Goal: Use online tool/utility: Utilize a website feature to perform a specific function

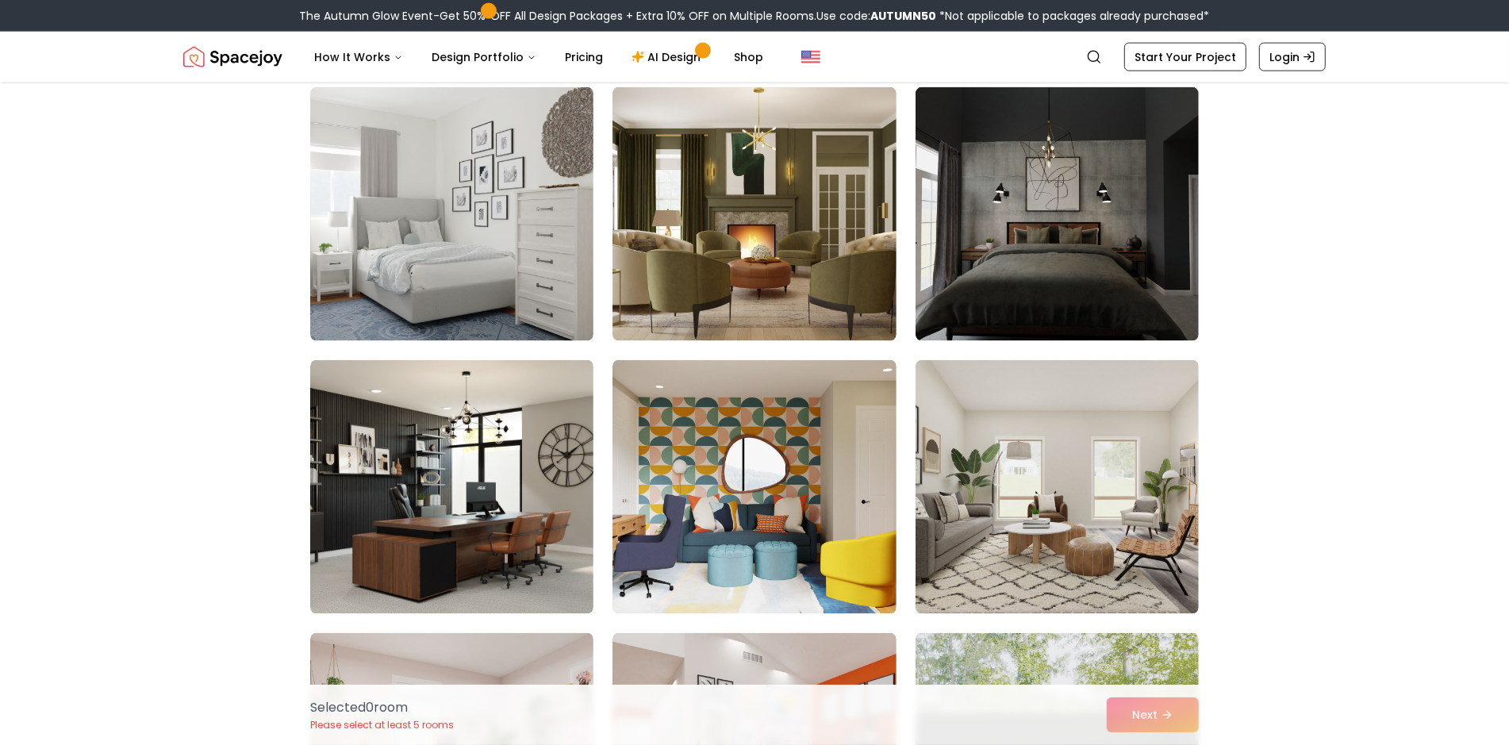
scroll to position [8307, 0]
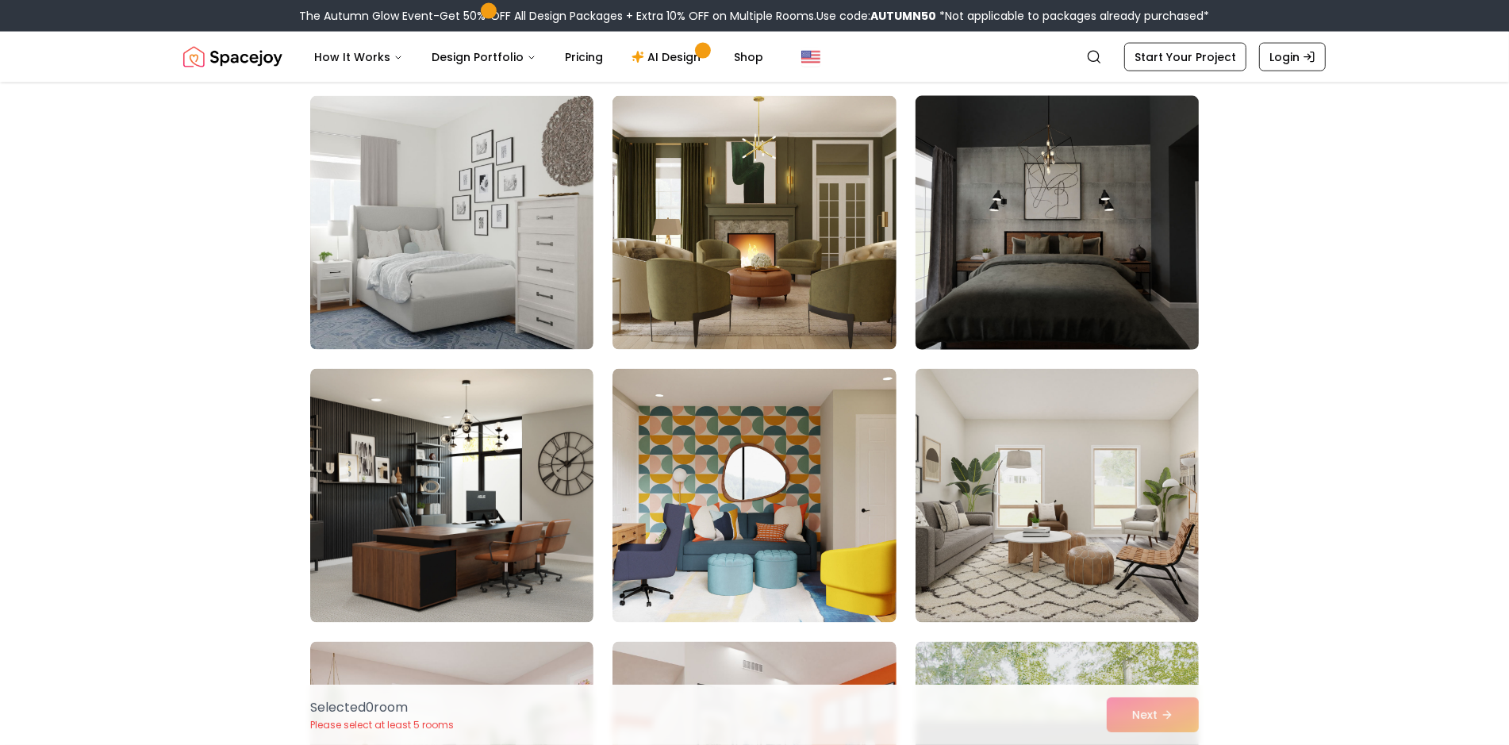
click at [1075, 286] on img at bounding box center [1056, 223] width 297 height 267
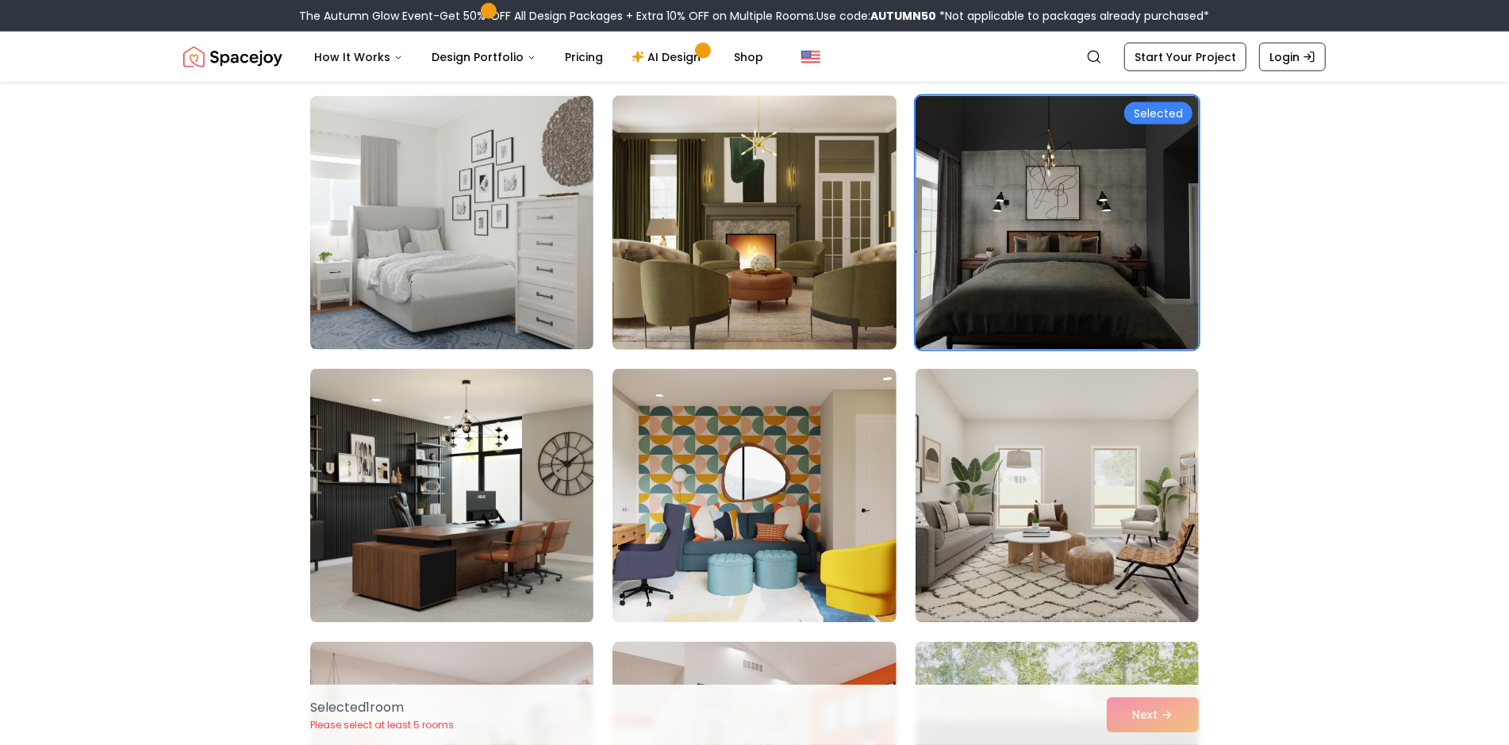
click at [737, 255] on img at bounding box center [753, 223] width 297 height 267
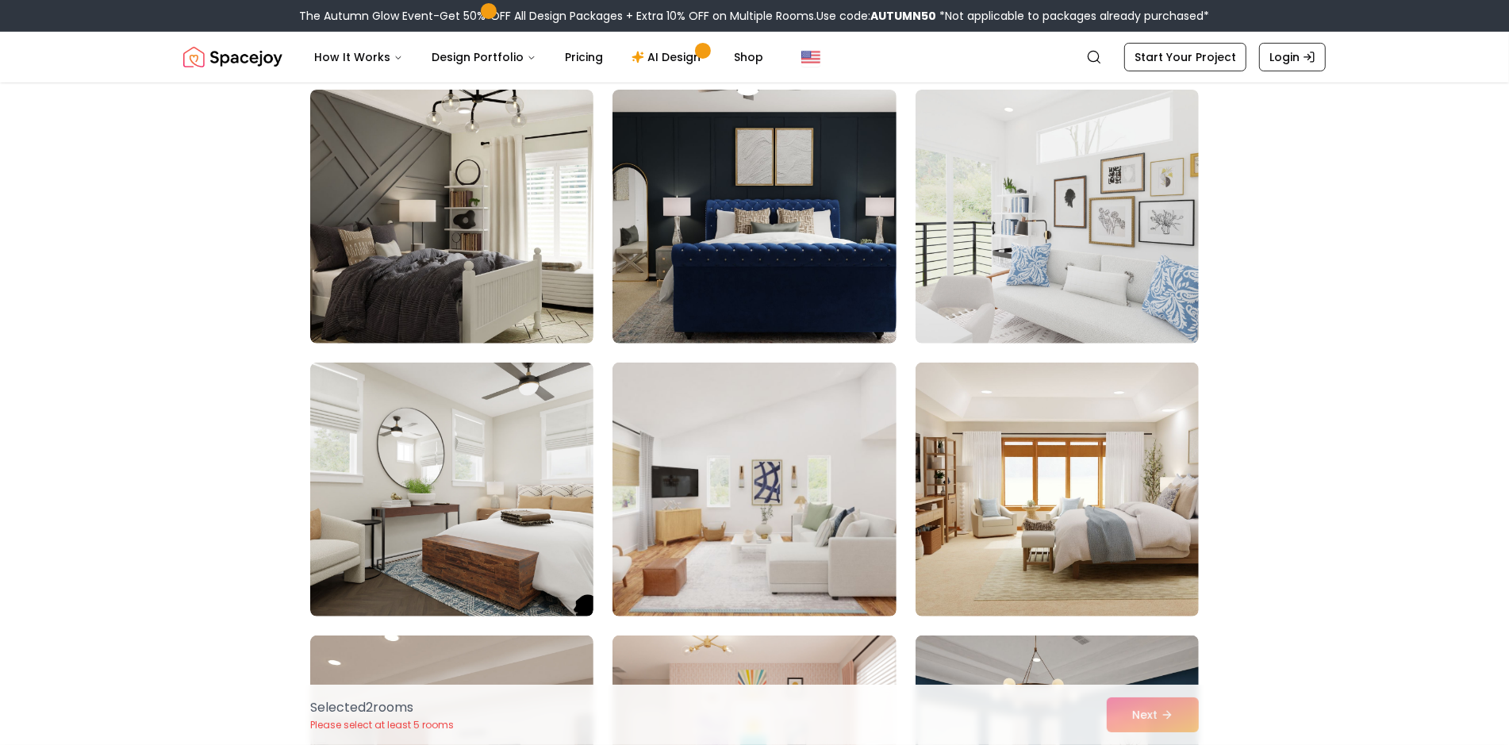
scroll to position [6323, 0]
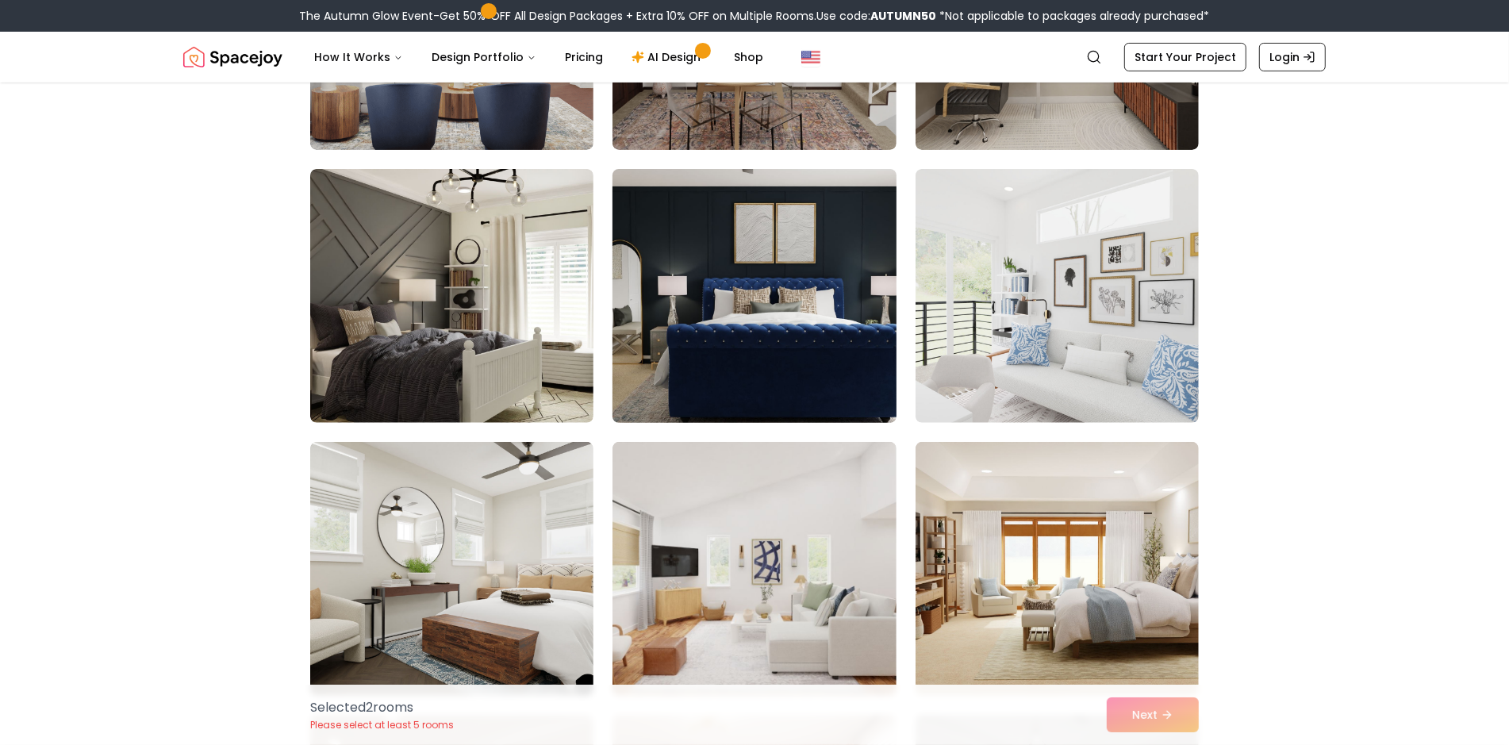
click at [804, 294] on img at bounding box center [753, 296] width 297 height 267
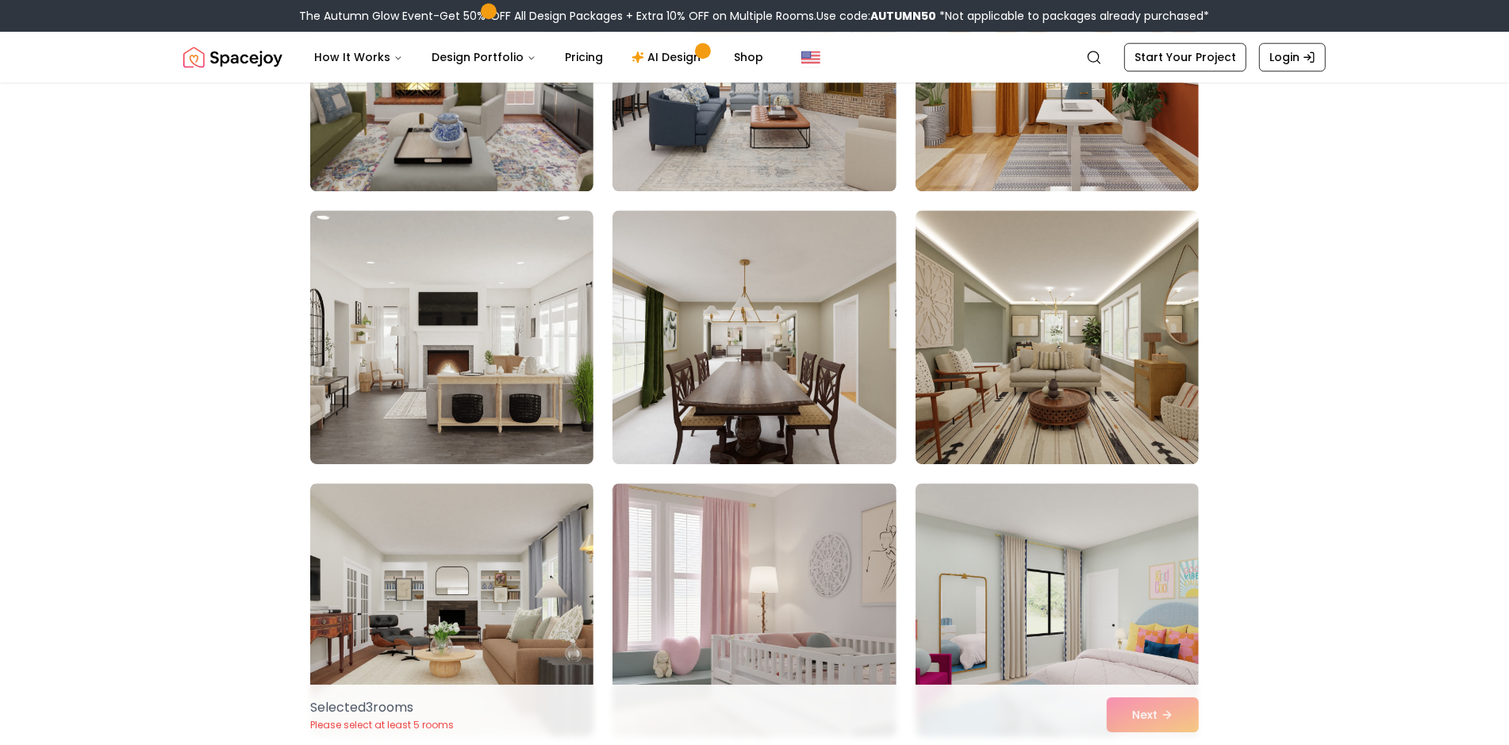
scroll to position [4340, 0]
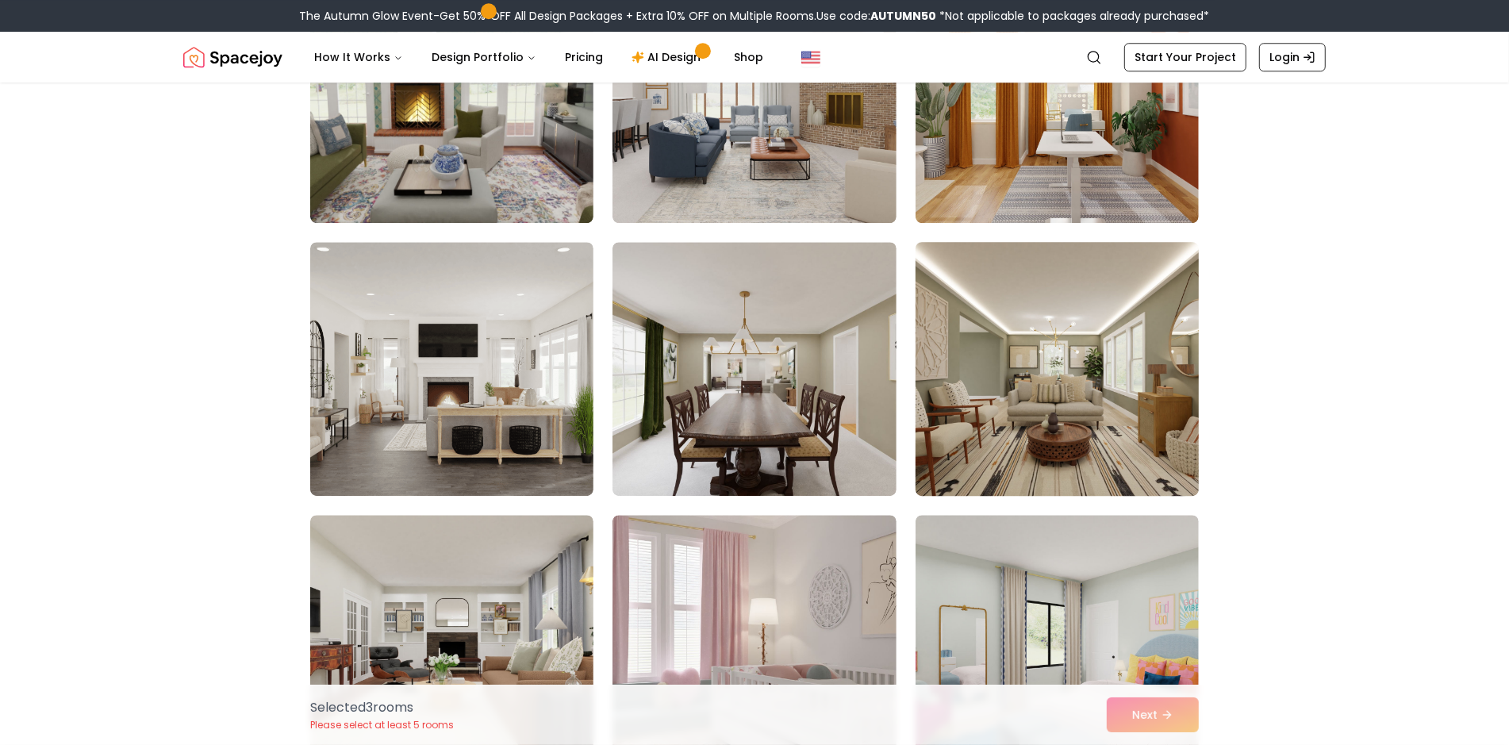
click at [996, 345] on img at bounding box center [1056, 369] width 297 height 267
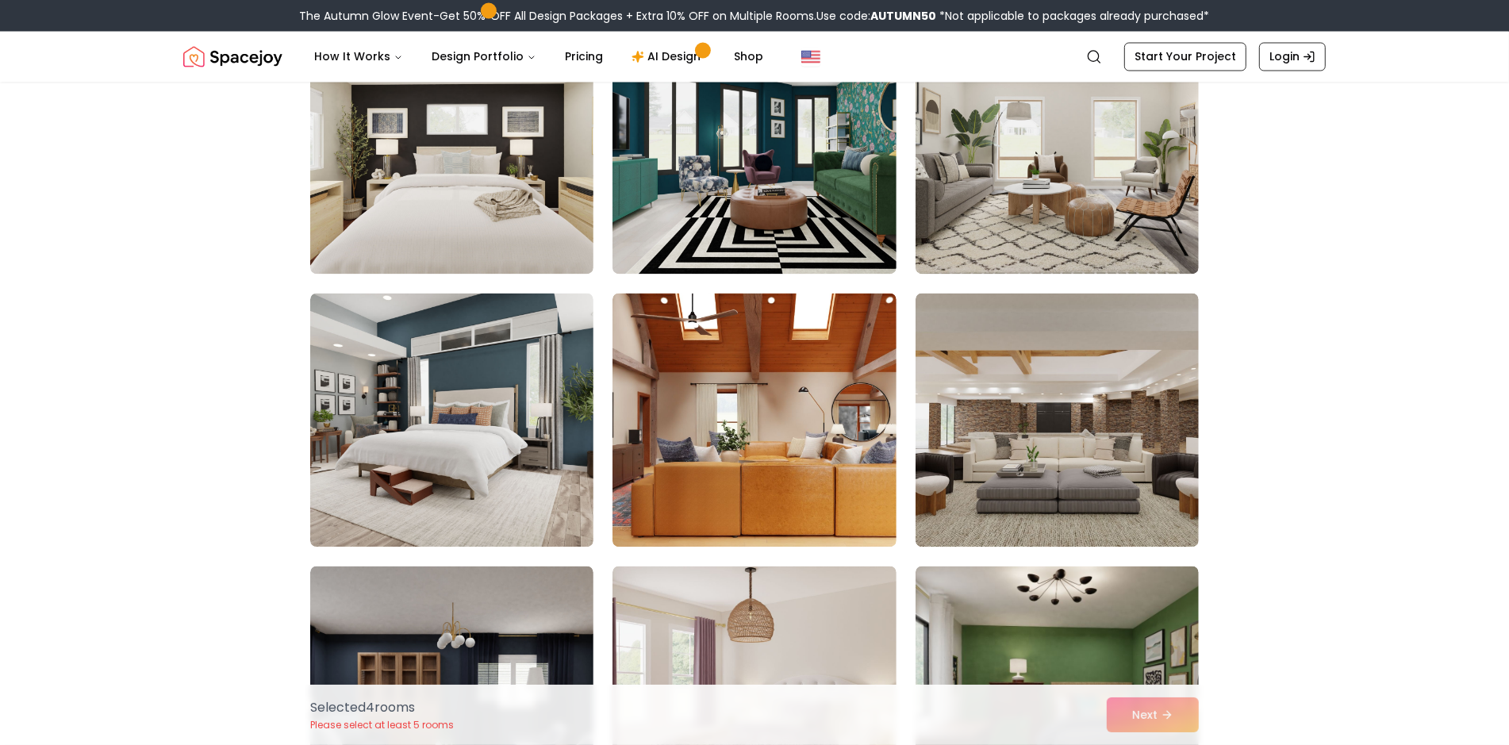
scroll to position [2912, 0]
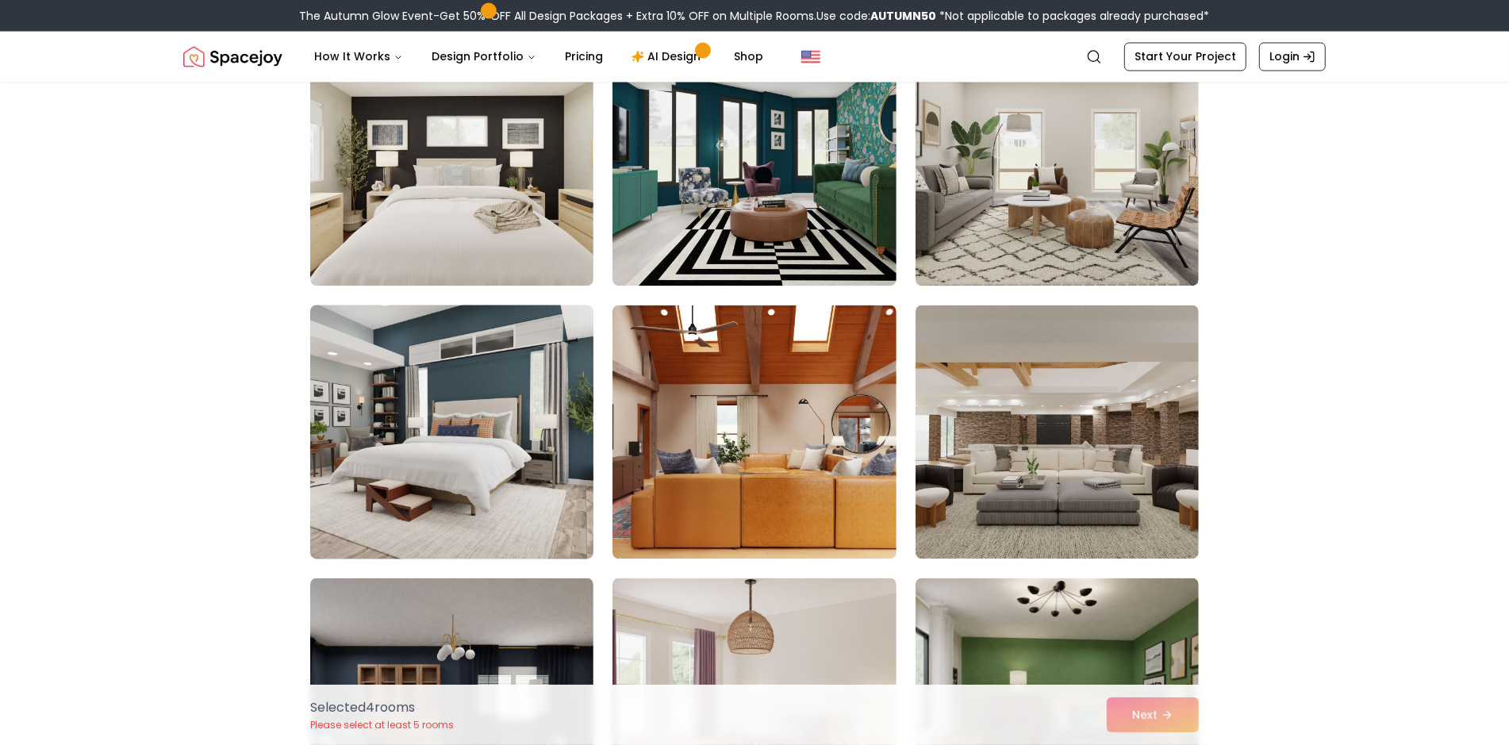
click at [482, 410] on img at bounding box center [451, 432] width 297 height 267
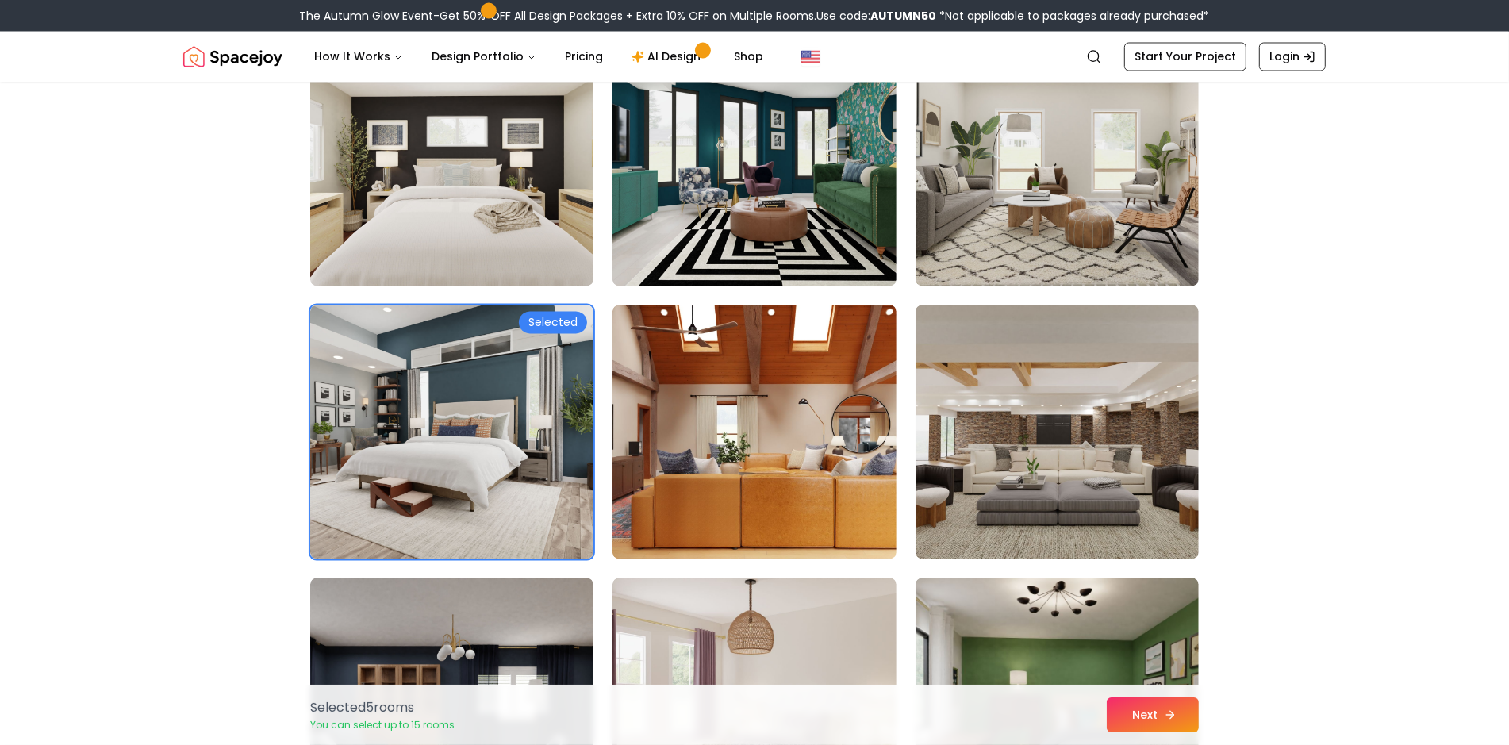
click at [1156, 716] on button "Next" at bounding box center [1153, 714] width 92 height 35
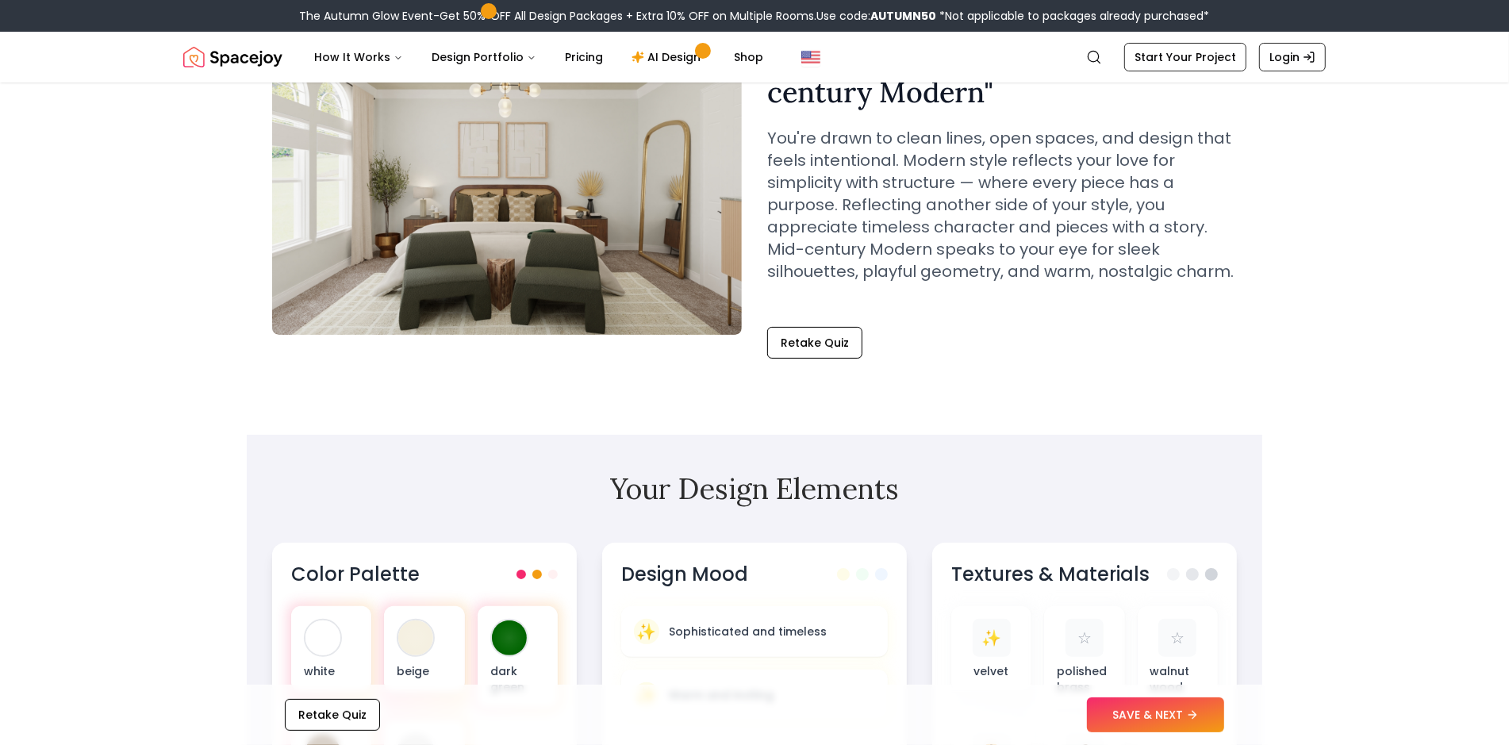
scroll to position [476, 0]
